Goal: Information Seeking & Learning: Learn about a topic

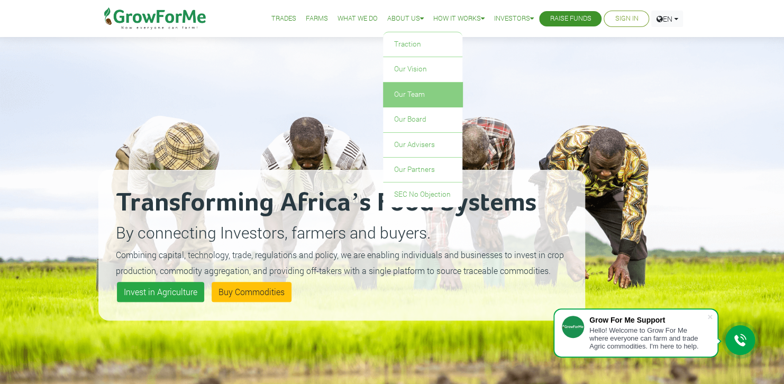
click at [383, 107] on link "Our Team" at bounding box center [422, 95] width 79 height 24
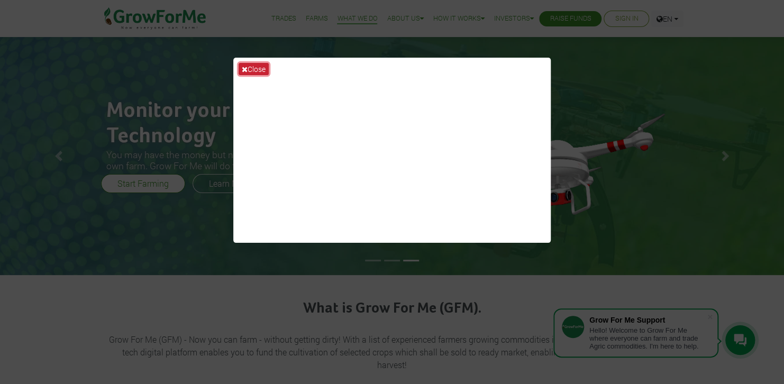
click at [266, 70] on button "Close" at bounding box center [254, 69] width 30 height 12
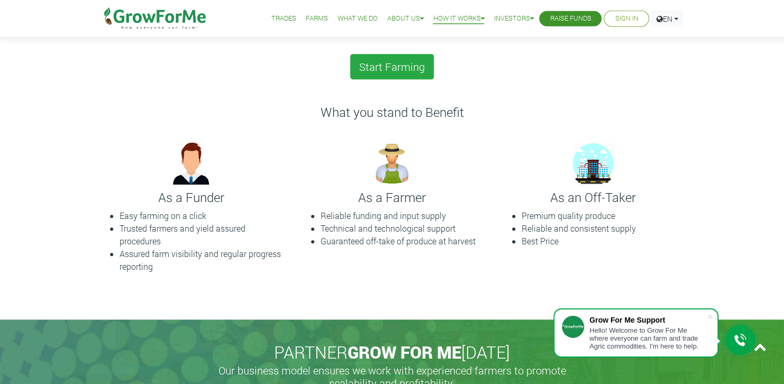
scroll to position [274, 0]
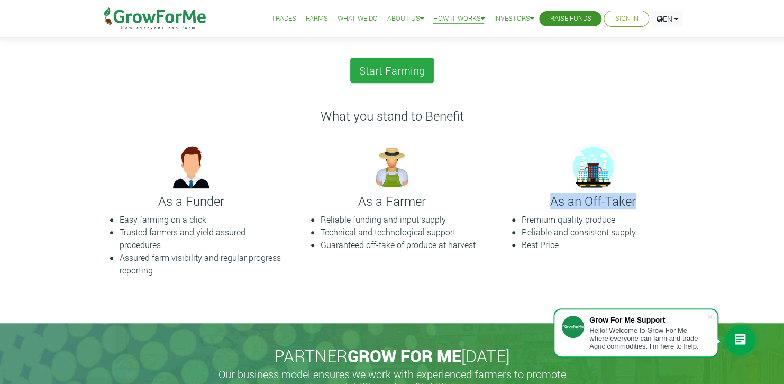
drag, startPoint x: 543, startPoint y: 223, endPoint x: 640, endPoint y: 223, distance: 97.3
click at [640, 209] on h4 "As an Off-Taker" at bounding box center [592, 201] width 185 height 15
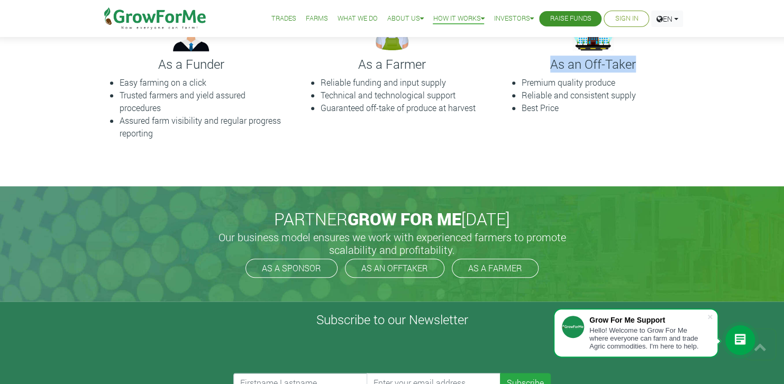
scroll to position [0, 0]
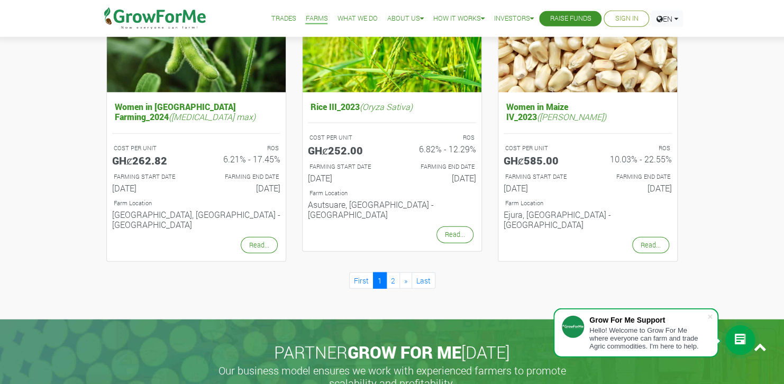
scroll to position [1097, 0]
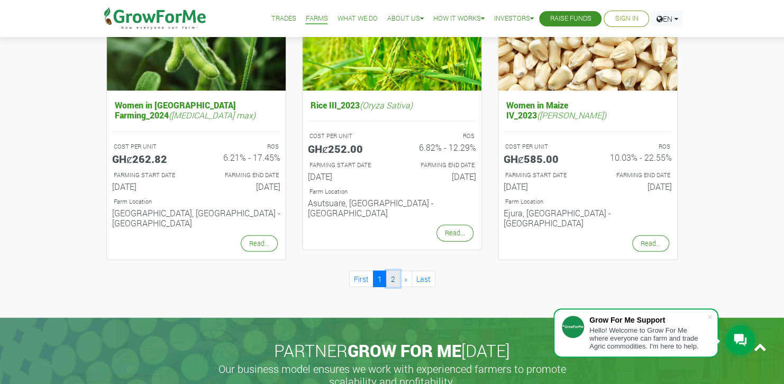
click at [392, 287] on link "2" at bounding box center [393, 279] width 14 height 16
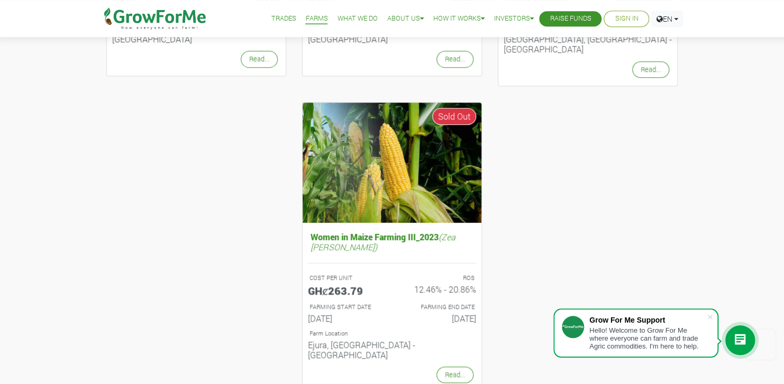
scroll to position [617, 0]
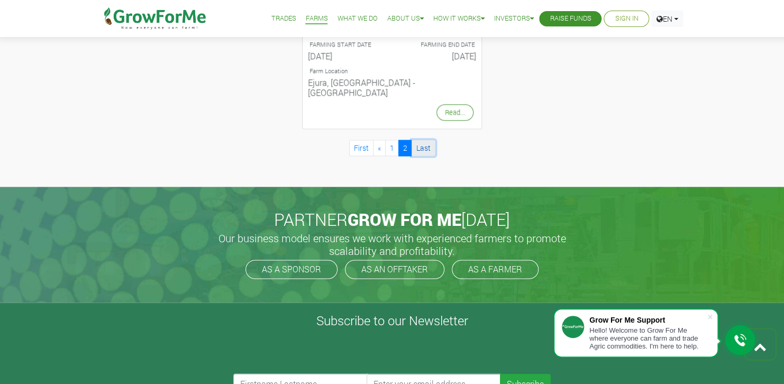
click at [435, 156] on link "Last" at bounding box center [424, 148] width 24 height 16
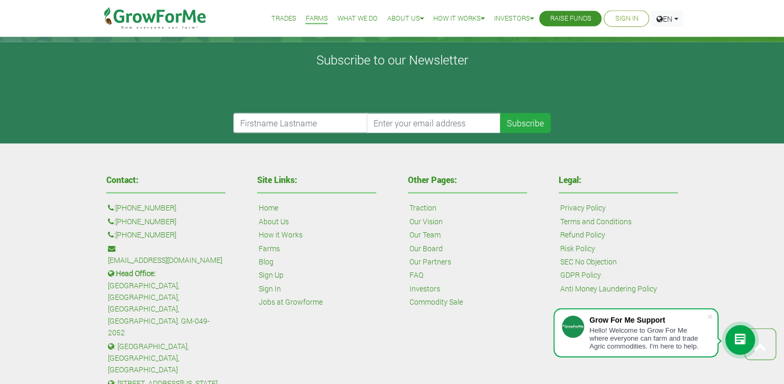
scroll to position [891, 0]
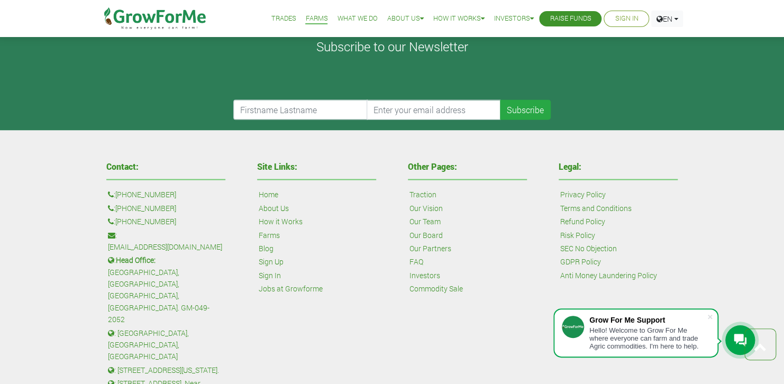
click at [412, 267] on link "FAQ" at bounding box center [416, 262] width 14 height 12
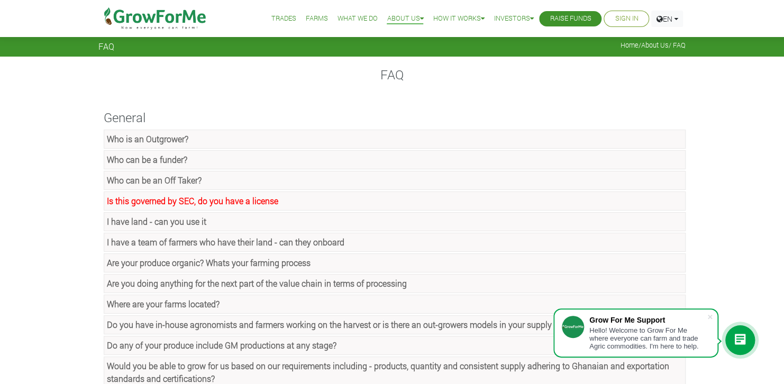
click at [179, 144] on strong "Who is an Outgrower?" at bounding box center [147, 138] width 81 height 11
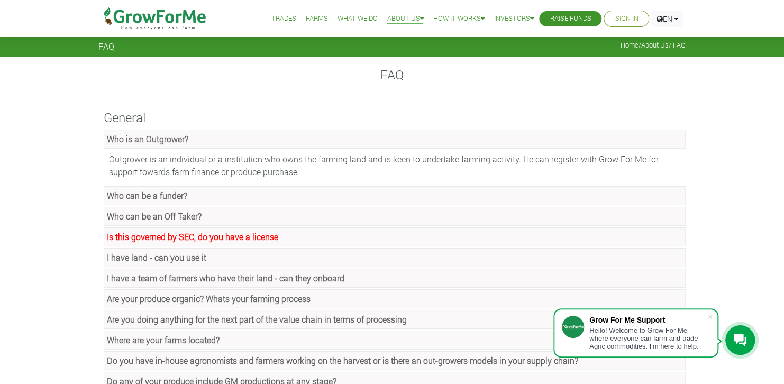
click at [202, 222] on strong "Who can be an Off Taker?" at bounding box center [154, 216] width 95 height 11
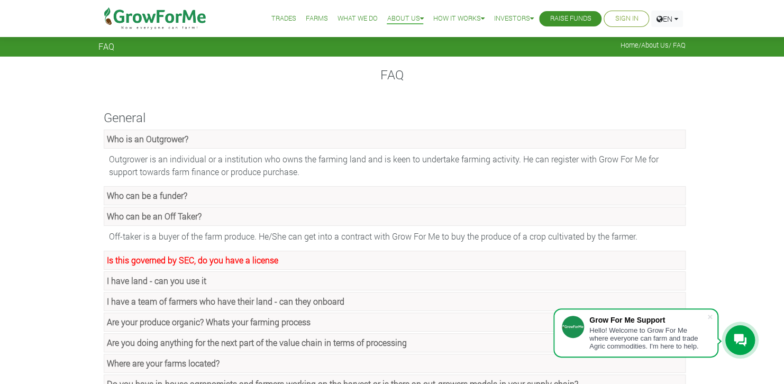
click at [144, 266] on strong "Is this governed by SEC, do you have a license" at bounding box center [192, 259] width 171 height 11
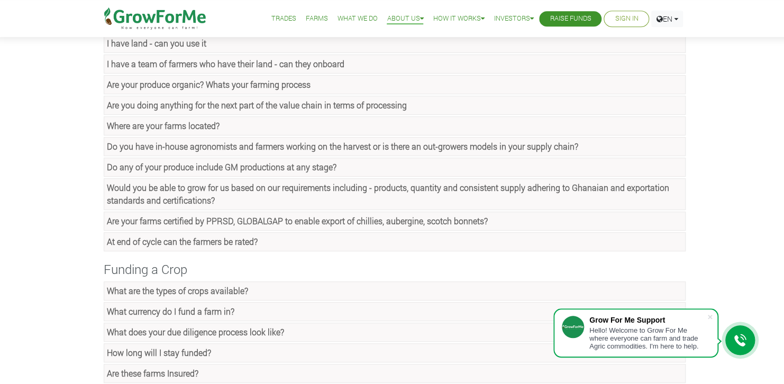
scroll to position [274, 0]
click at [167, 69] on strong "I have a team of farmers who have their land - can they onboard" at bounding box center [226, 63] width 238 height 11
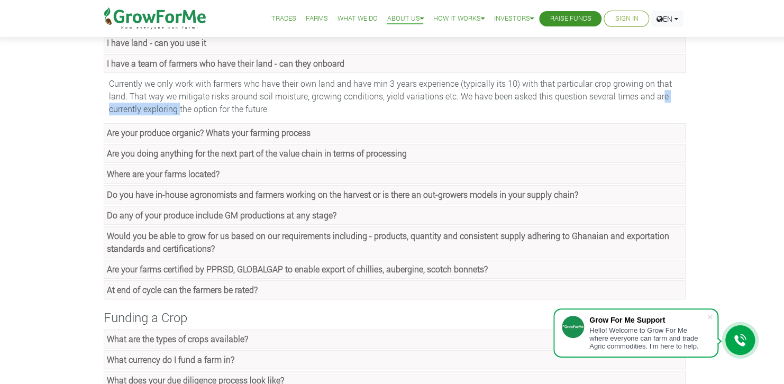
drag, startPoint x: 130, startPoint y: 148, endPoint x: 222, endPoint y: 149, distance: 91.5
click at [222, 118] on div "Currently we only work with farmers who have their own land and have min 3 year…" at bounding box center [395, 96] width 582 height 43
click at [92, 159] on div "FAQ General Who is an Outgrower? Outgrower is an individual or a institution wh…" at bounding box center [391, 341] width 603 height 1096
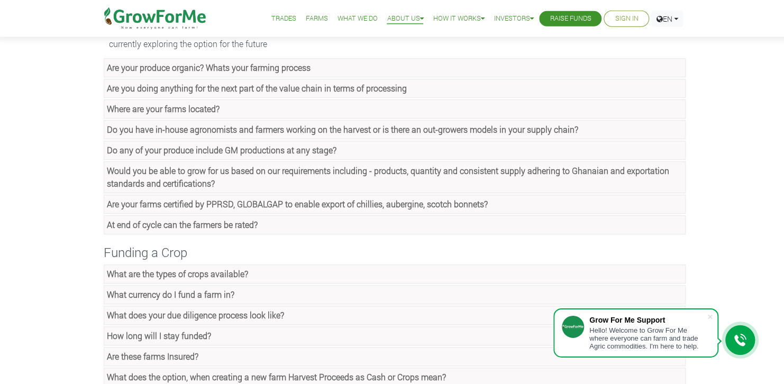
scroll to position [343, 0]
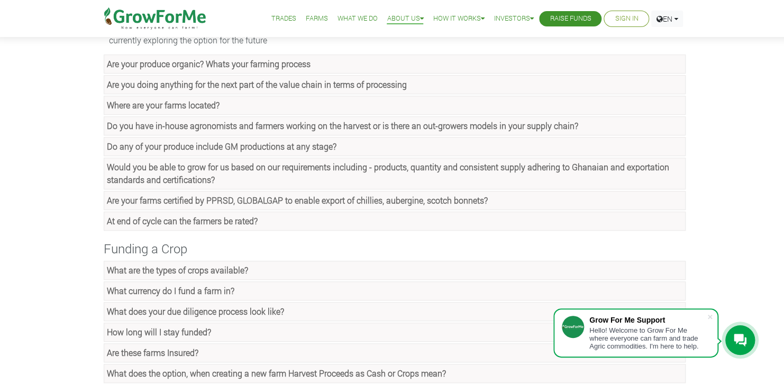
click at [131, 111] on strong "Where are your farms located?" at bounding box center [163, 104] width 113 height 11
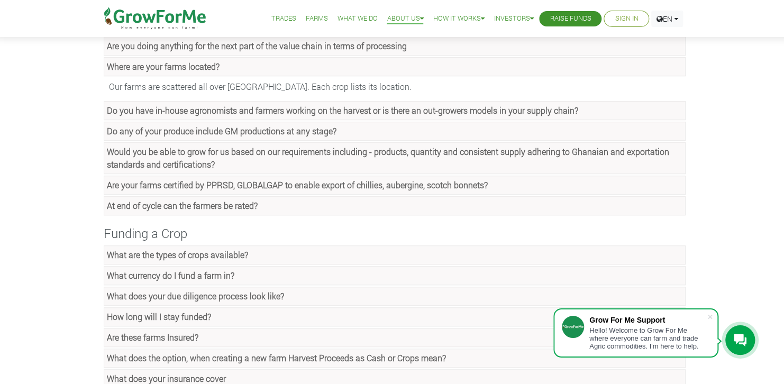
scroll to position [411, 0]
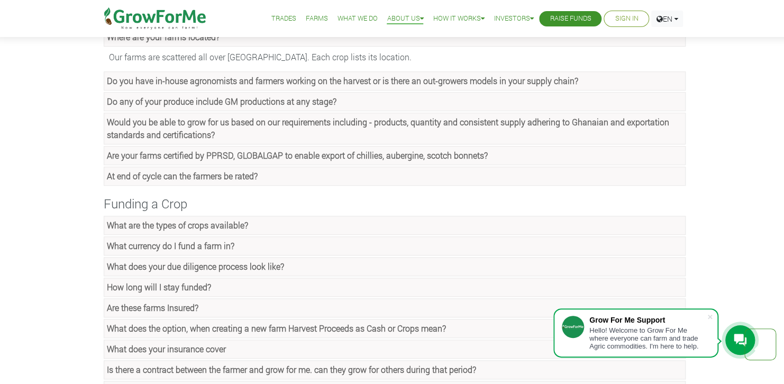
click at [138, 86] on strong "Do you have in-house agronomists and farmers working on the harvest or is there…" at bounding box center [342, 80] width 471 height 11
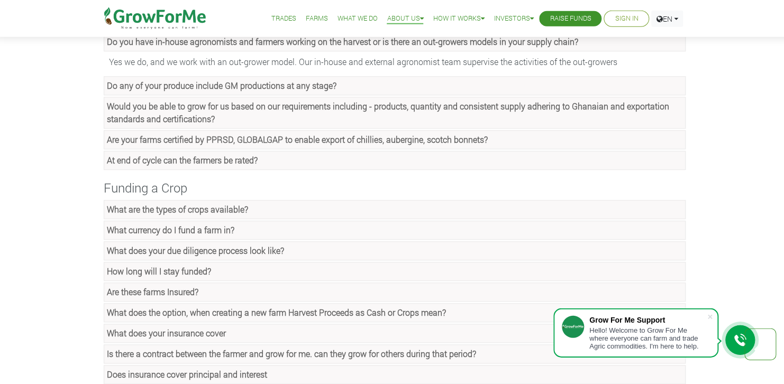
scroll to position [480, 0]
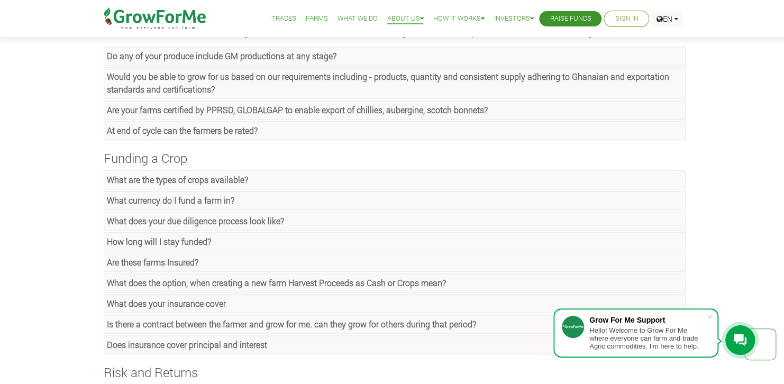
click at [126, 61] on strong "Do any of your produce include GM productions at any stage?" at bounding box center [222, 55] width 230 height 11
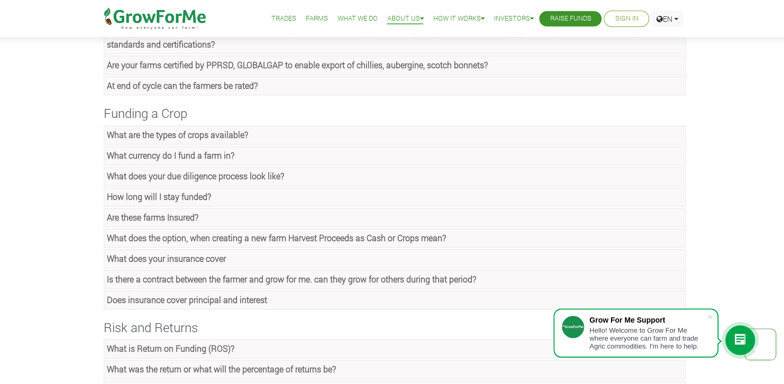
scroll to position [548, 0]
click at [67, 103] on div "FAQ General Who is an Outgrower? Outgrower is an individual or a institution wh…" at bounding box center [392, 102] width 784 height 1187
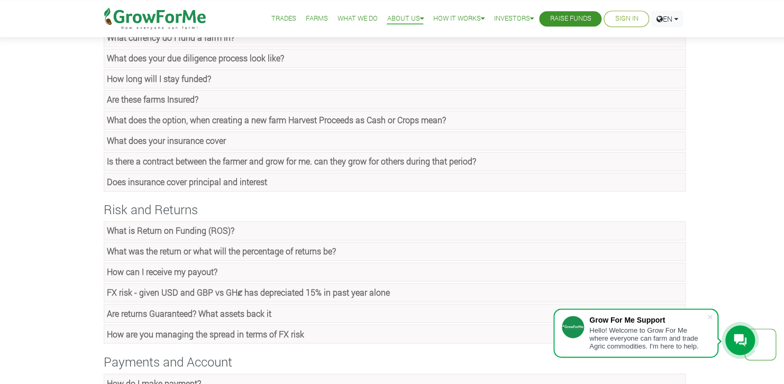
scroll to position [686, 0]
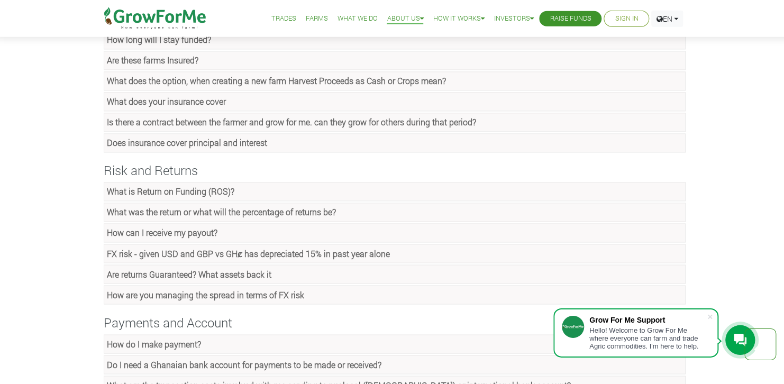
scroll to position [754, 0]
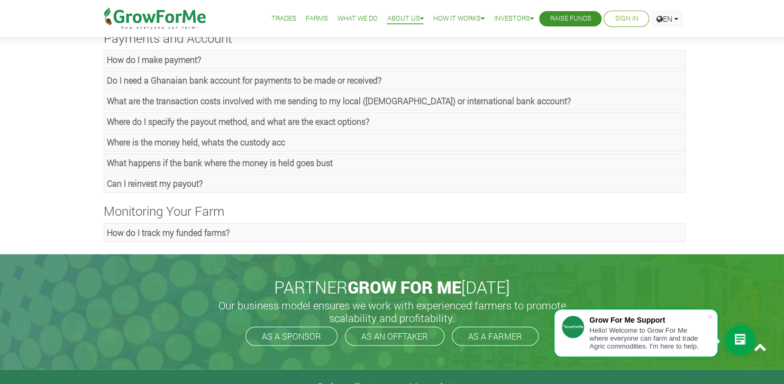
scroll to position [1028, 0]
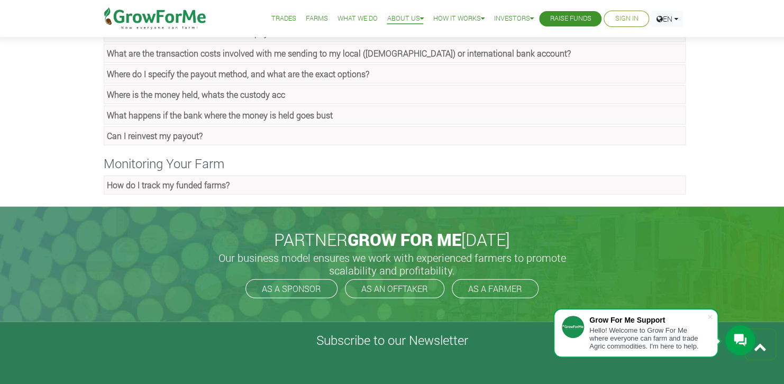
scroll to position [1097, 0]
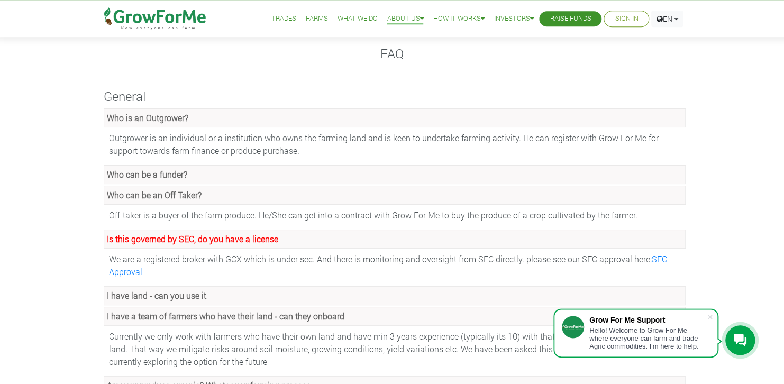
scroll to position [0, 0]
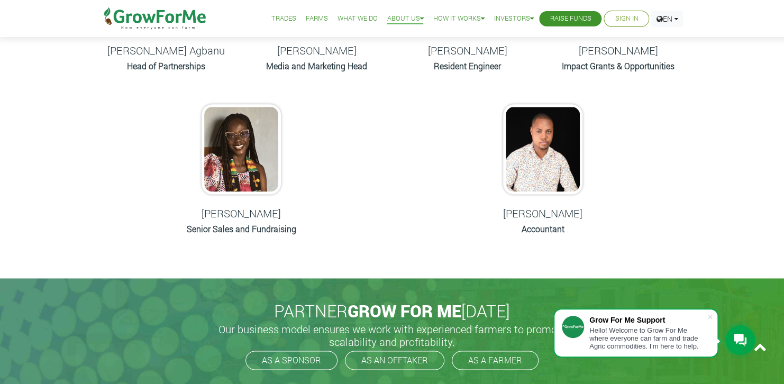
scroll to position [617, 0]
